Goal: Navigation & Orientation: Find specific page/section

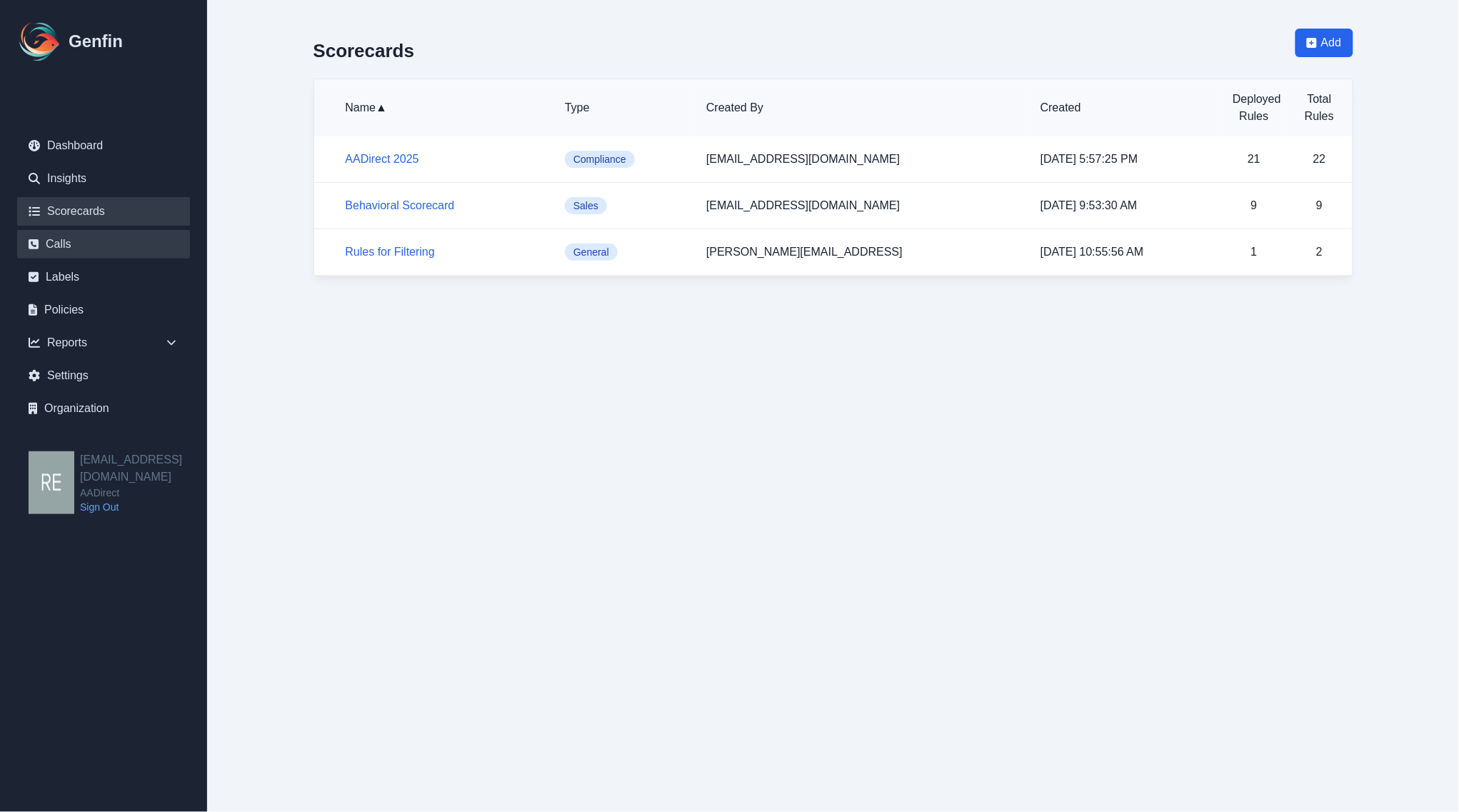
click at [72, 237] on link "Calls" at bounding box center [103, 244] width 173 height 29
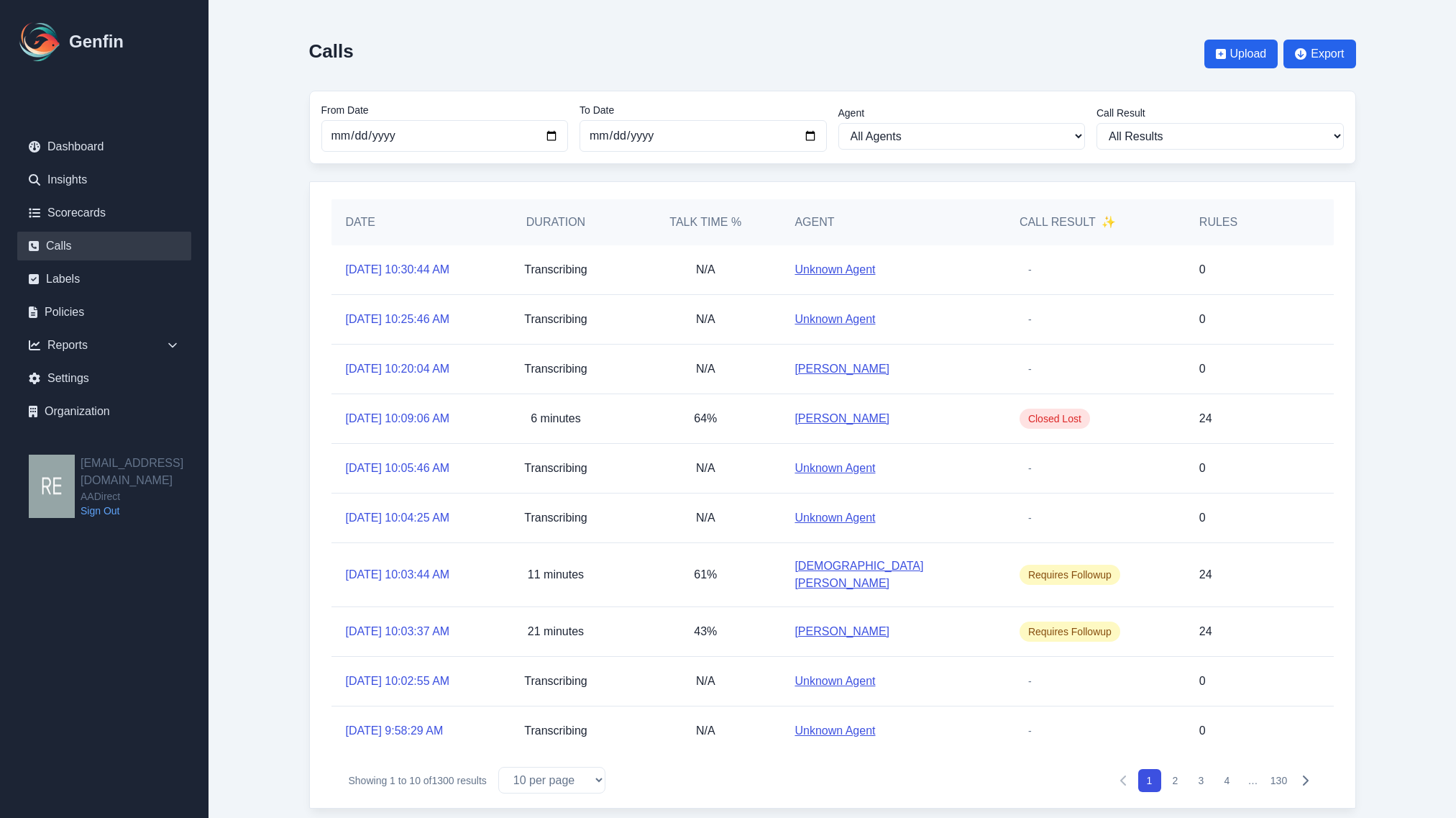
scroll to position [137, 0]
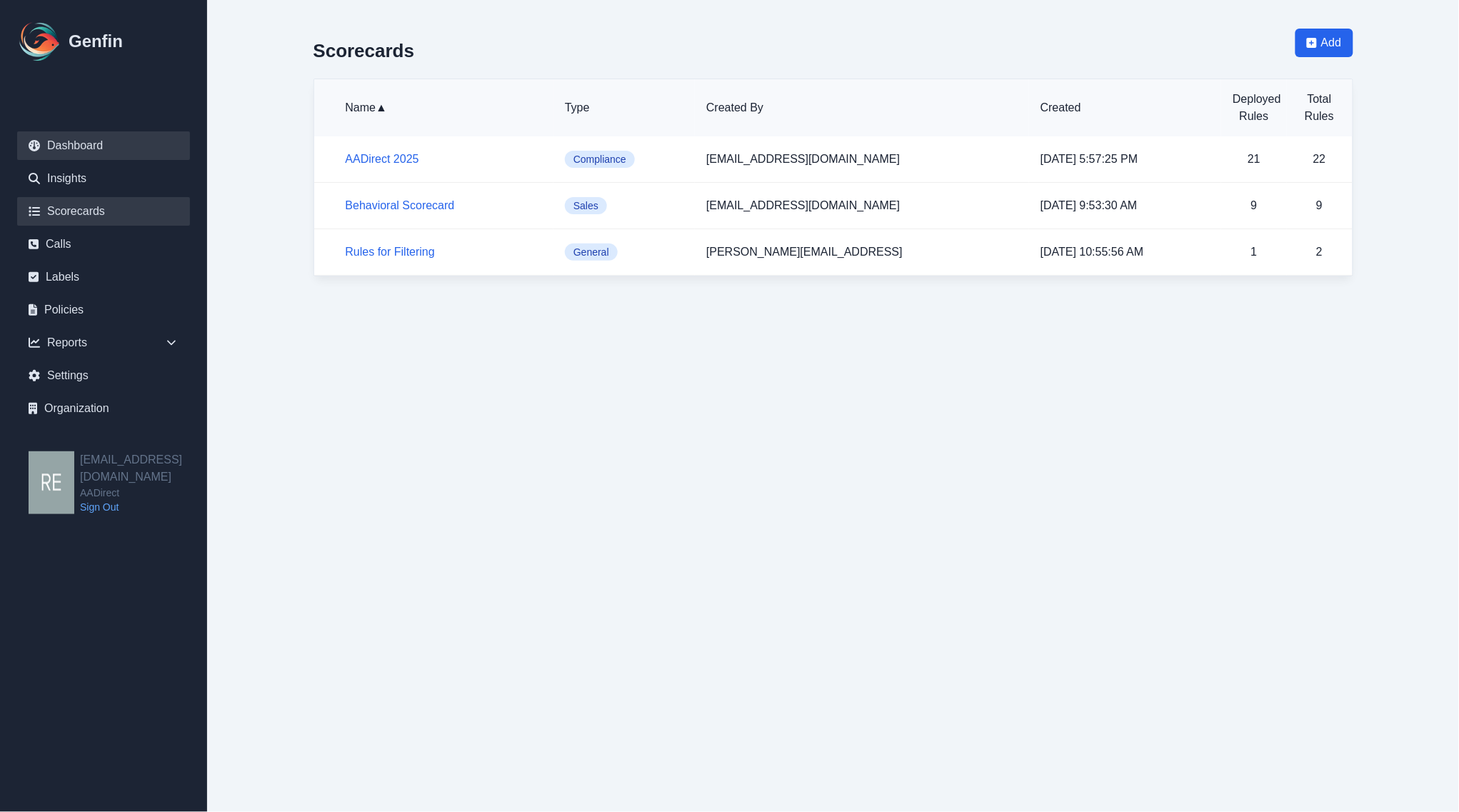
click at [74, 148] on link "Dashboard" at bounding box center [103, 145] width 173 height 29
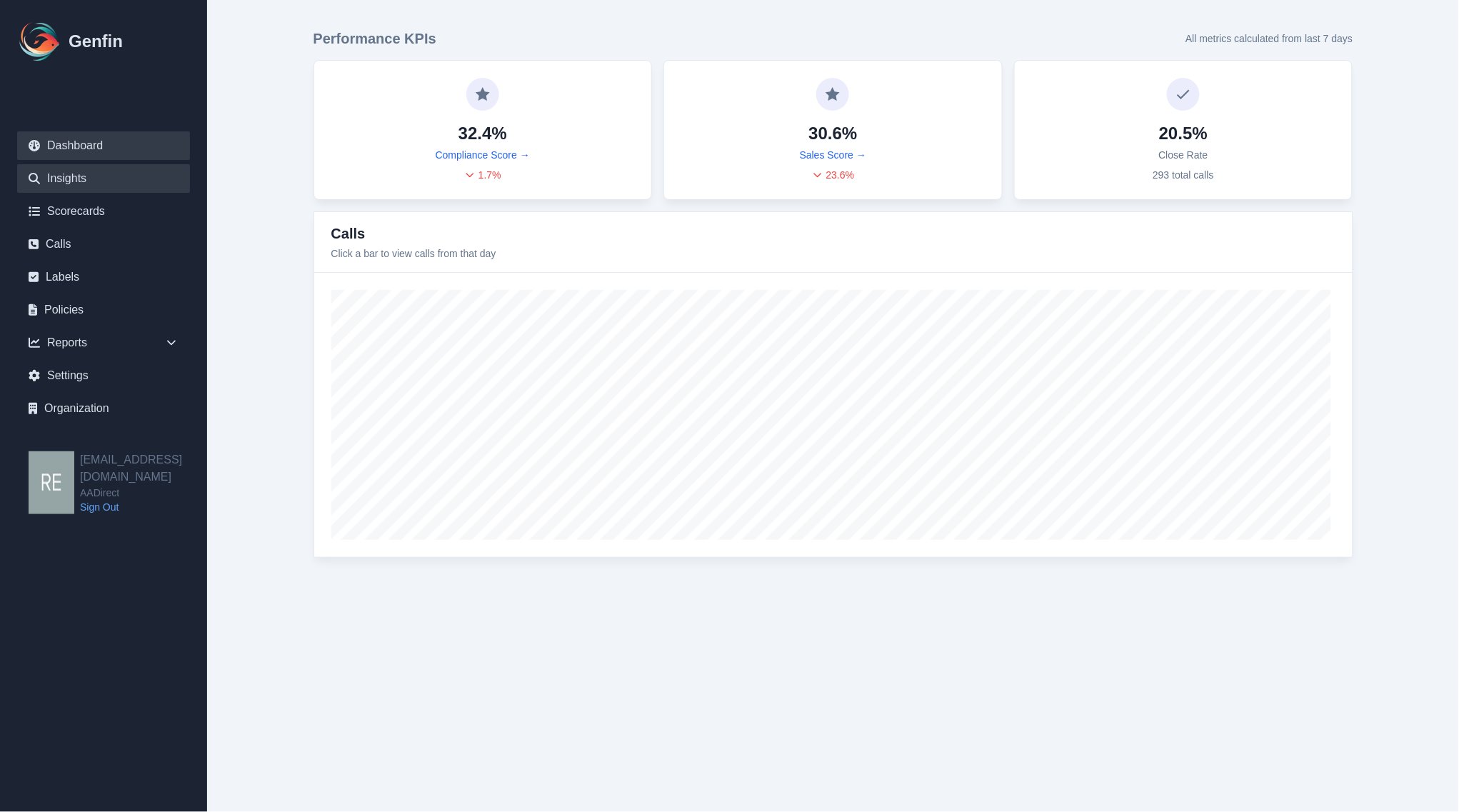
click at [56, 179] on link "Insights" at bounding box center [103, 178] width 173 height 29
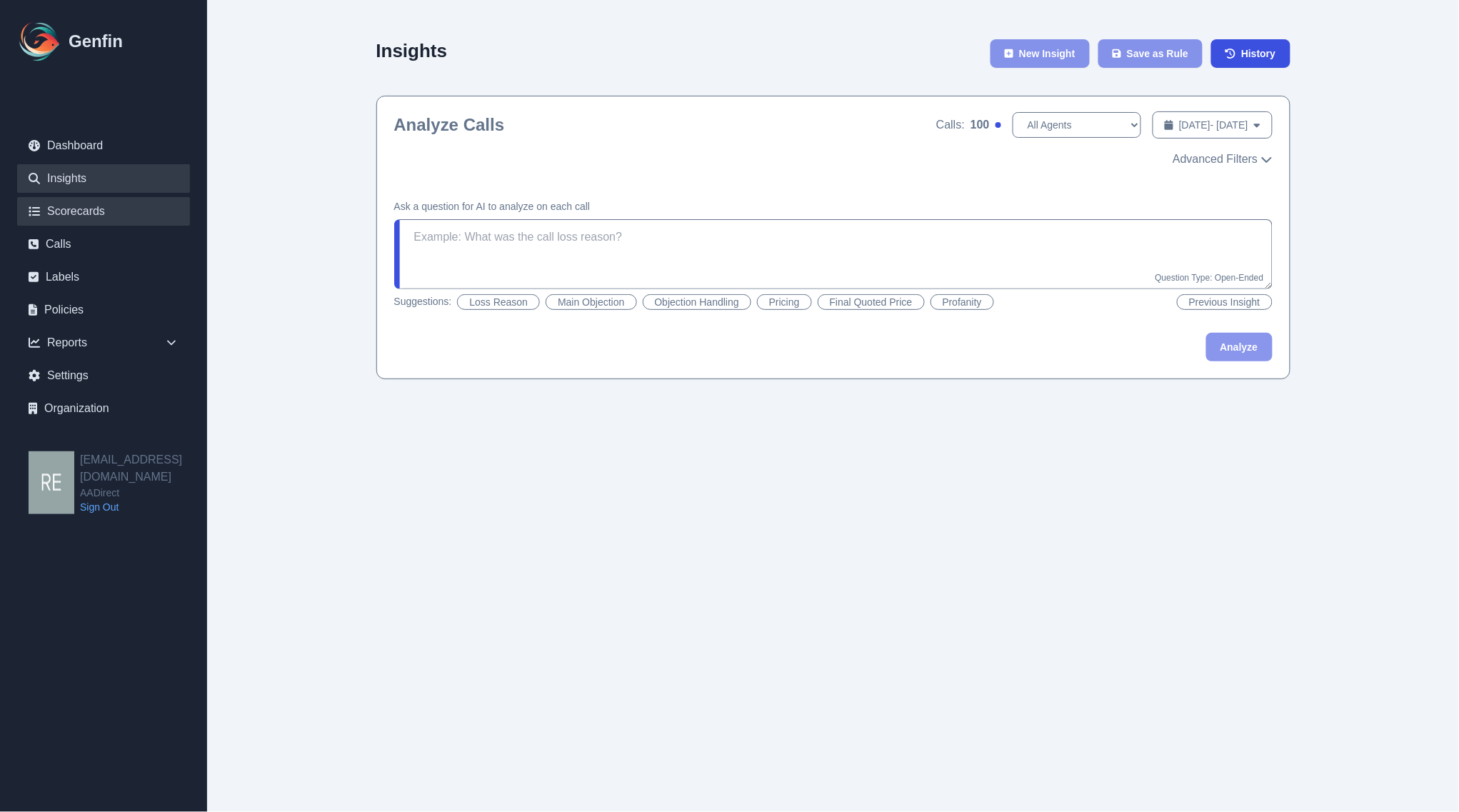
click at [93, 212] on link "Scorecards" at bounding box center [103, 211] width 173 height 29
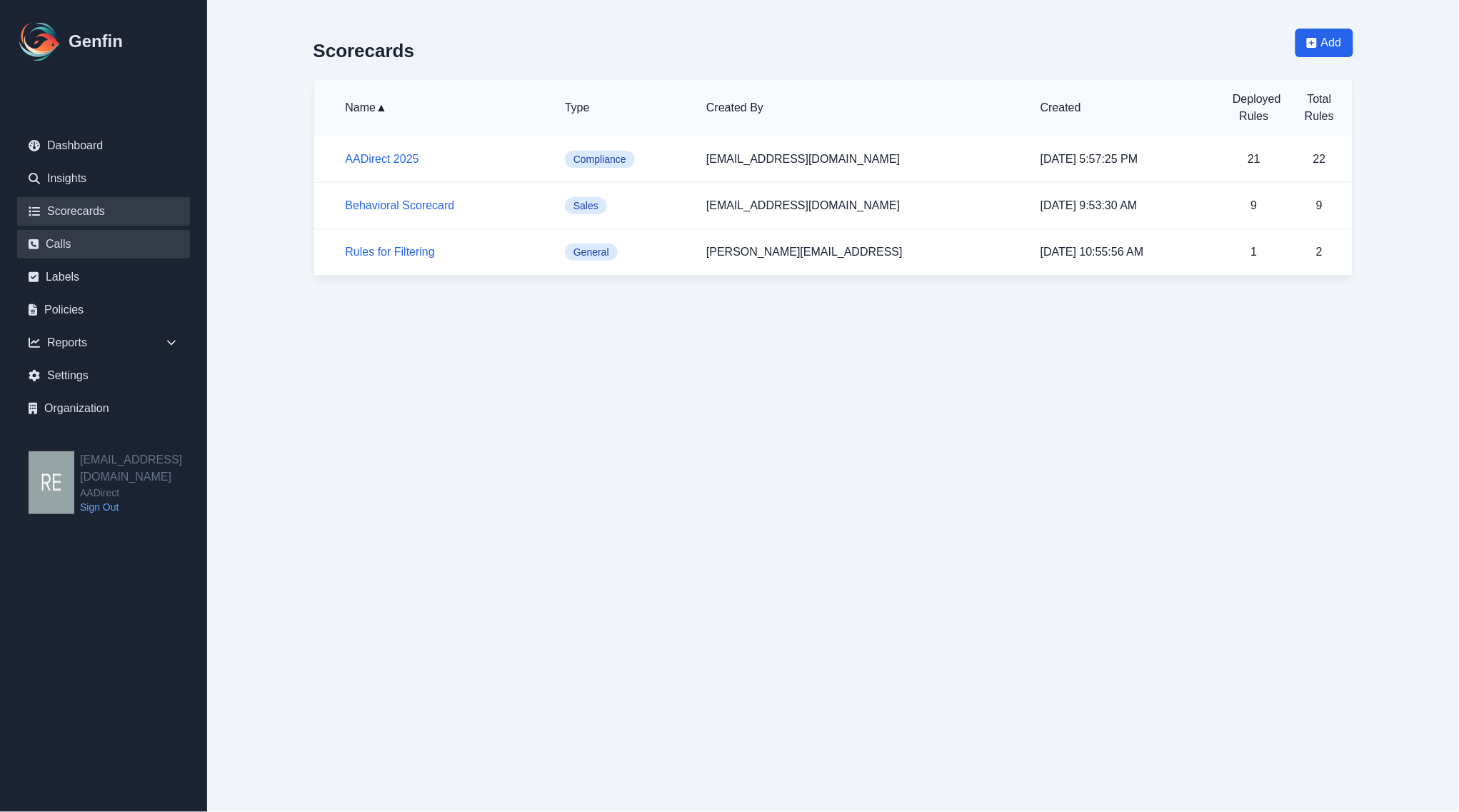
click at [64, 237] on link "Calls" at bounding box center [103, 244] width 173 height 29
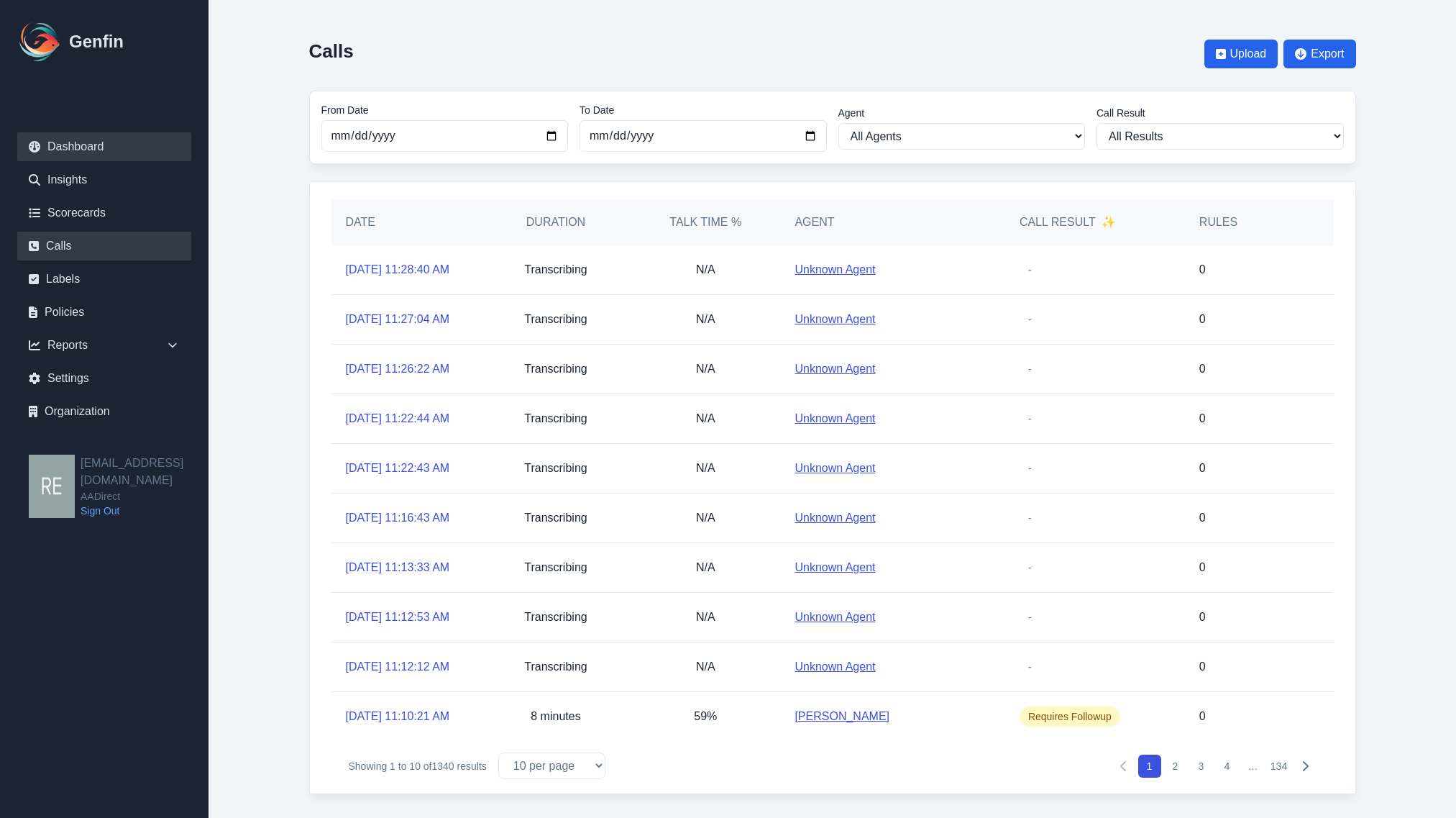
click at [96, 149] on link "Dashboard" at bounding box center [104, 146] width 174 height 29
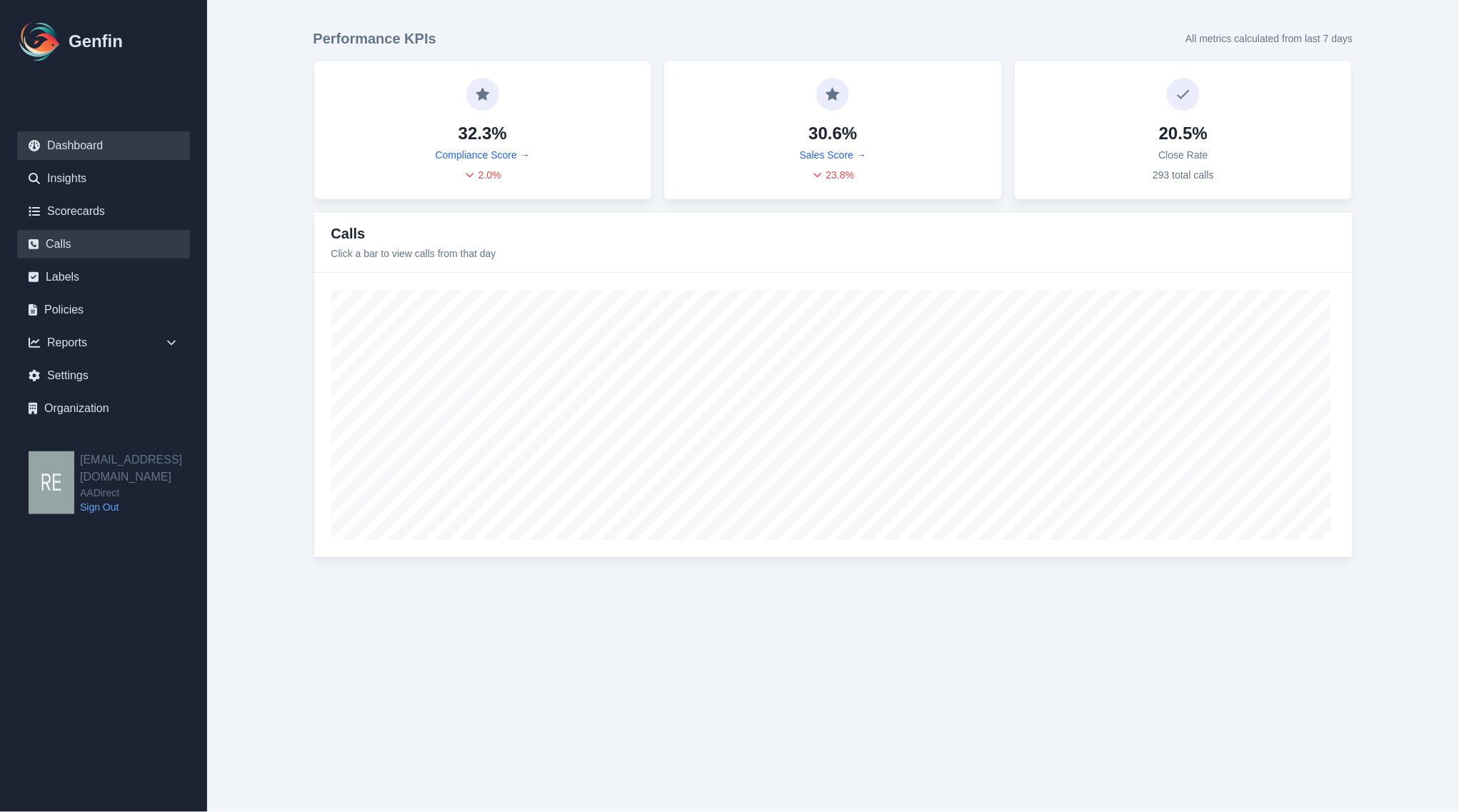
click at [66, 247] on link "Calls" at bounding box center [103, 244] width 173 height 29
